Goal: Navigation & Orientation: Find specific page/section

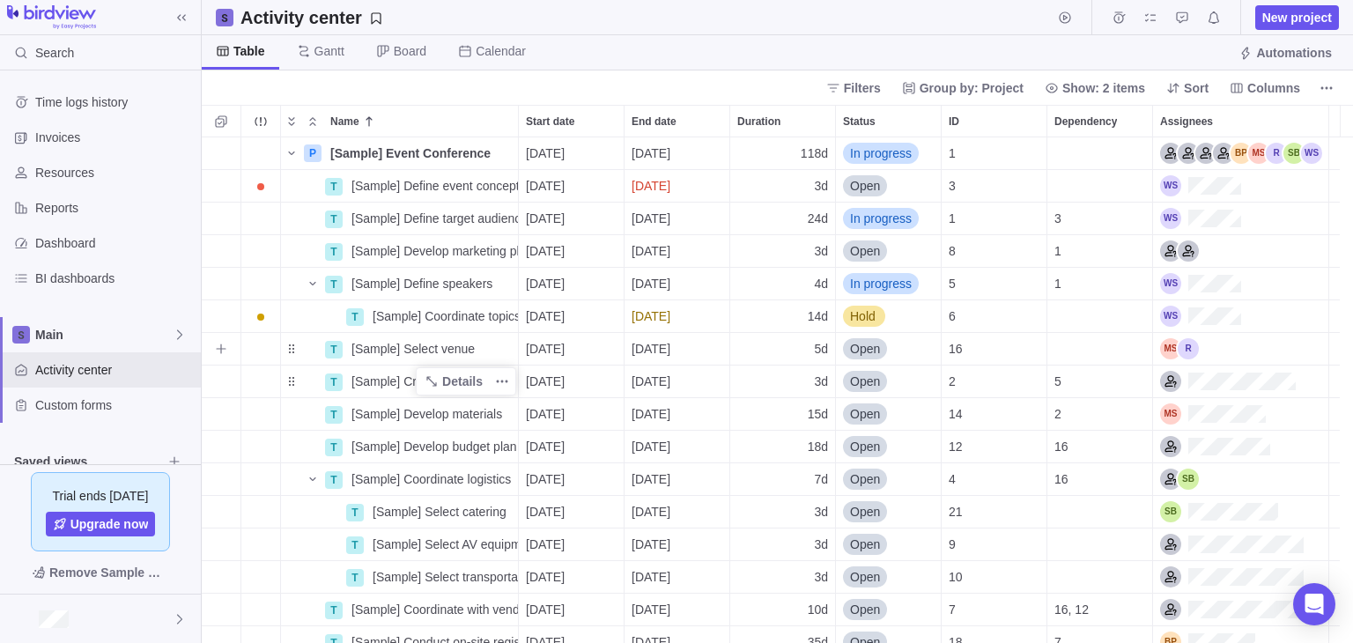
scroll to position [491, 1138]
click at [316, 279] on icon "Name" at bounding box center [313, 284] width 14 height 14
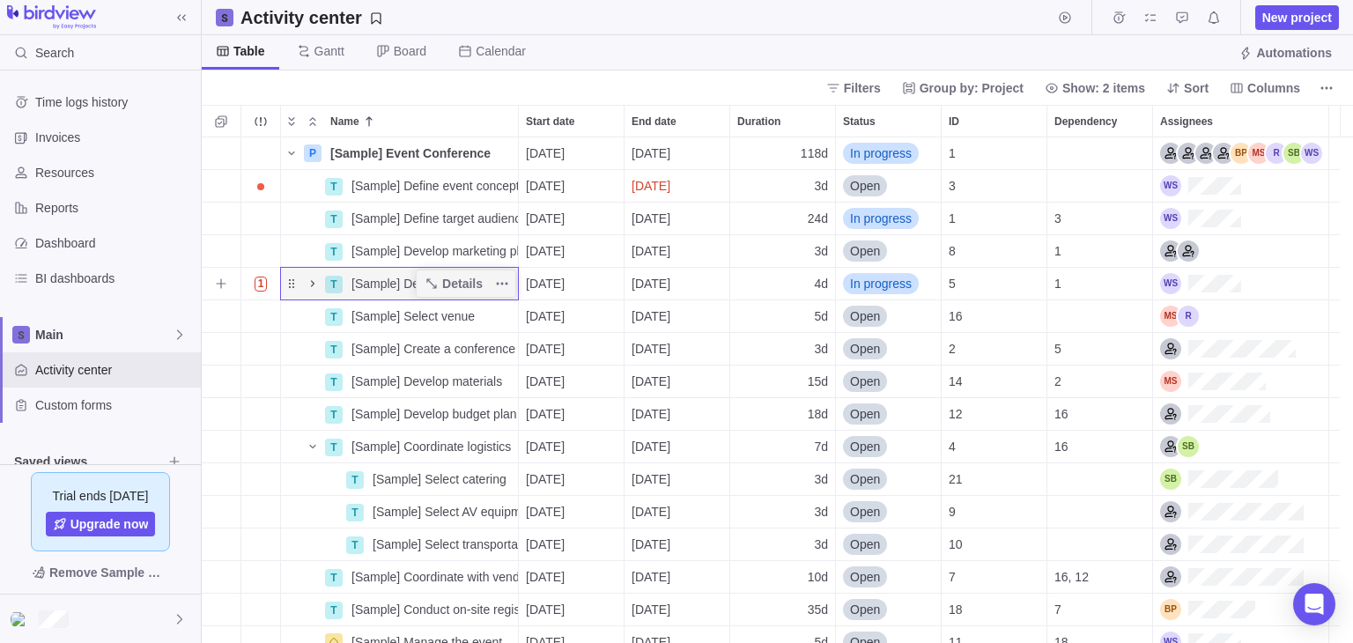
click at [316, 279] on icon "Name" at bounding box center [313, 284] width 14 height 14
